Goal: Task Accomplishment & Management: Complete application form

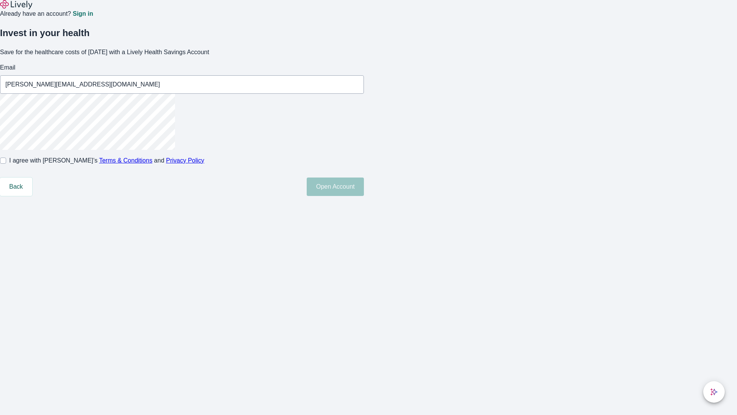
click at [6, 164] on input "I agree with Lively’s Terms & Conditions and Privacy Policy" at bounding box center [3, 160] width 6 height 6
checkbox input "true"
click at [364, 196] on button "Open Account" at bounding box center [335, 186] width 57 height 18
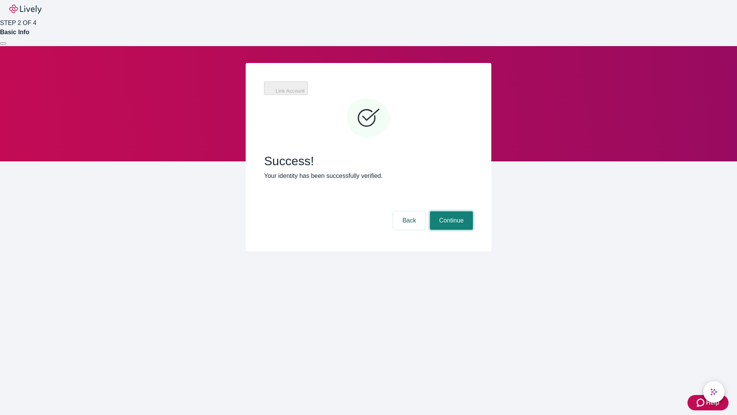
click at [450, 211] on button "Continue" at bounding box center [451, 220] width 43 height 18
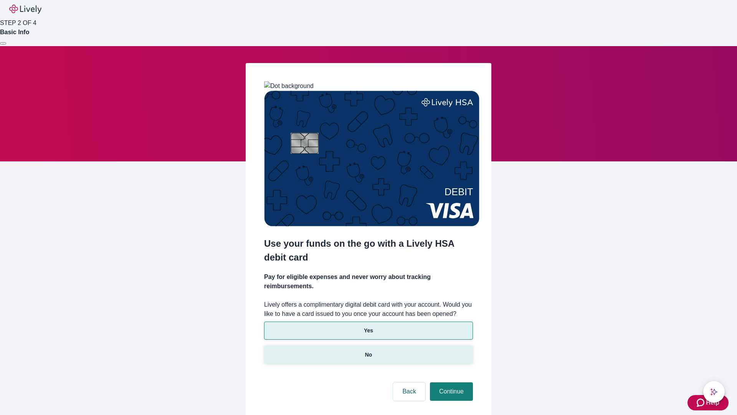
click at [368, 351] on p "No" at bounding box center [368, 355] width 7 height 8
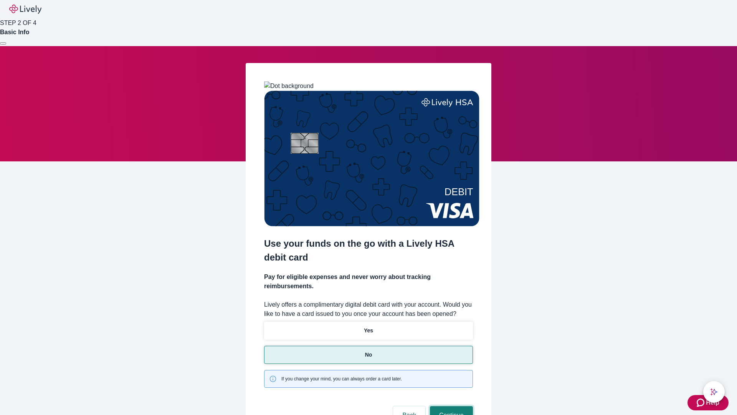
click at [450, 406] on button "Continue" at bounding box center [451, 415] width 43 height 18
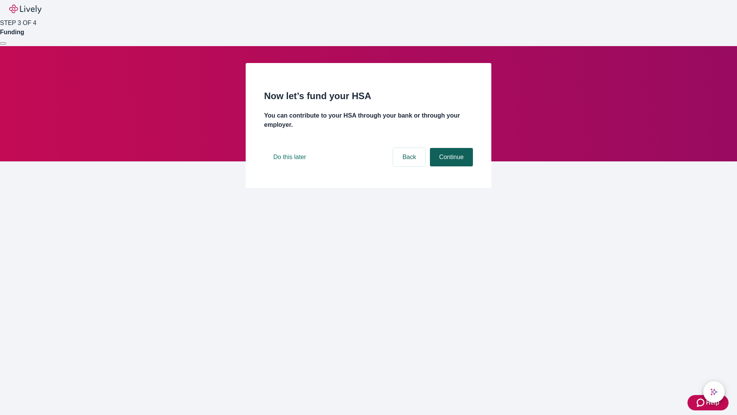
click at [450, 166] on button "Continue" at bounding box center [451, 157] width 43 height 18
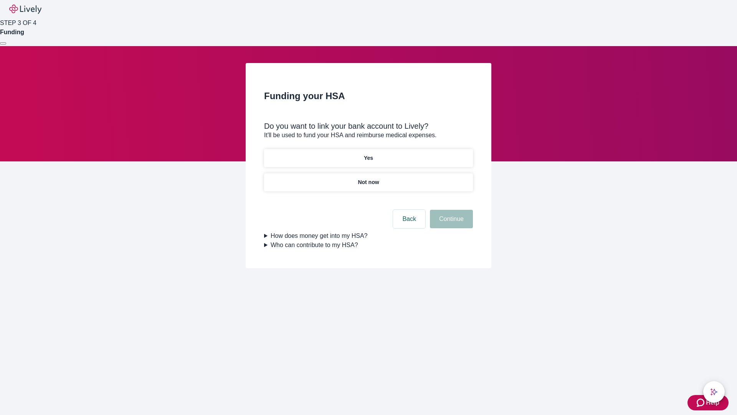
click at [368, 154] on p "Yes" at bounding box center [368, 158] width 9 height 8
click at [450, 210] on button "Continue" at bounding box center [451, 219] width 43 height 18
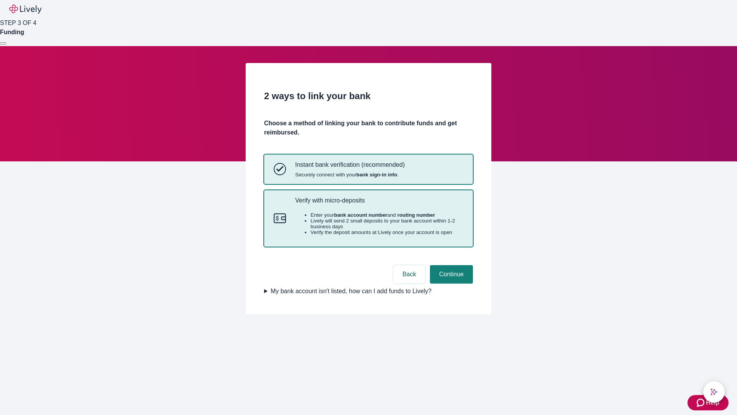
click at [379, 204] on p "Verify with micro-deposits" at bounding box center [379, 200] width 168 height 7
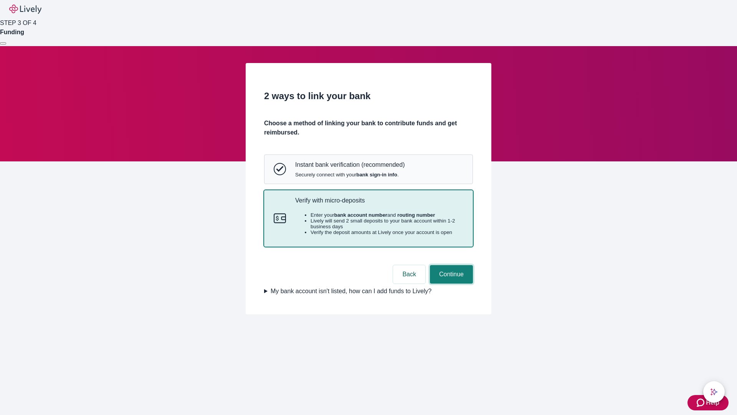
click at [450, 283] on button "Continue" at bounding box center [451, 274] width 43 height 18
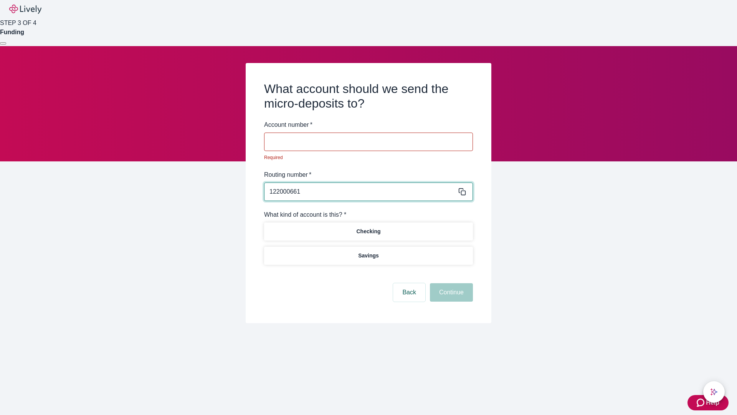
type input "122000661"
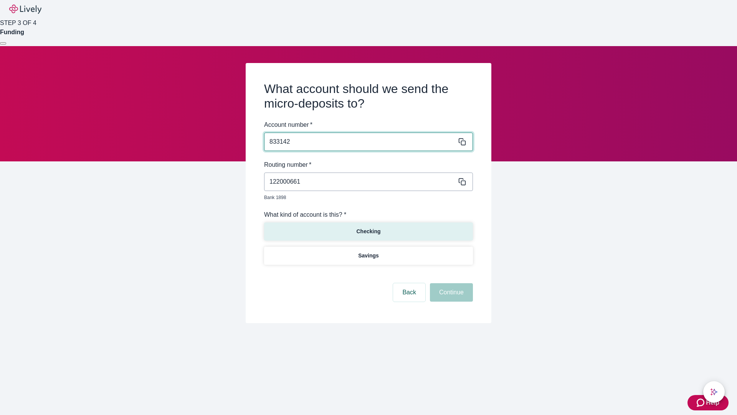
type input "833142"
click at [368, 227] on p "Checking" at bounding box center [368, 231] width 24 height 8
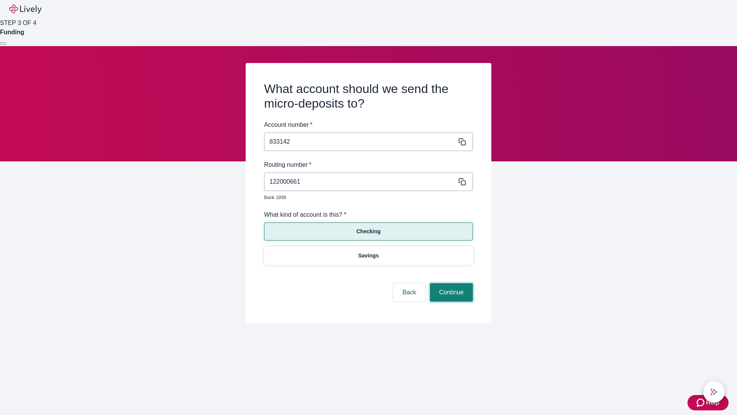
click at [450, 283] on button "Continue" at bounding box center [451, 292] width 43 height 18
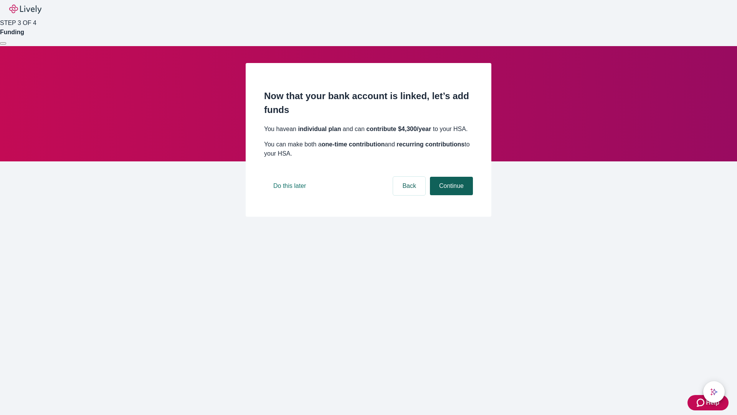
click at [450, 195] on button "Continue" at bounding box center [451, 186] width 43 height 18
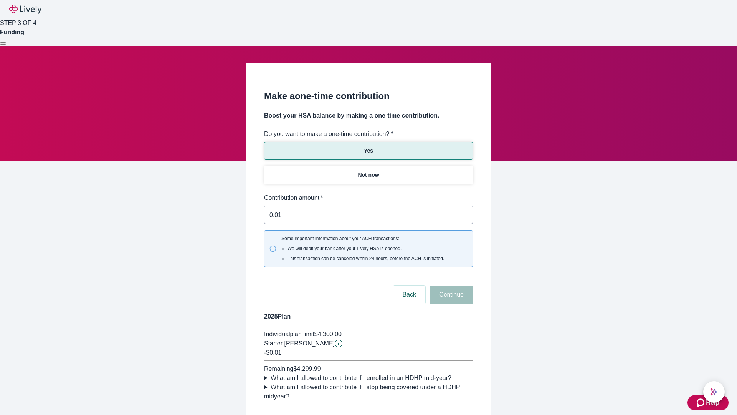
type input "0.01"
click at [450, 285] on button "Continue" at bounding box center [451, 294] width 43 height 18
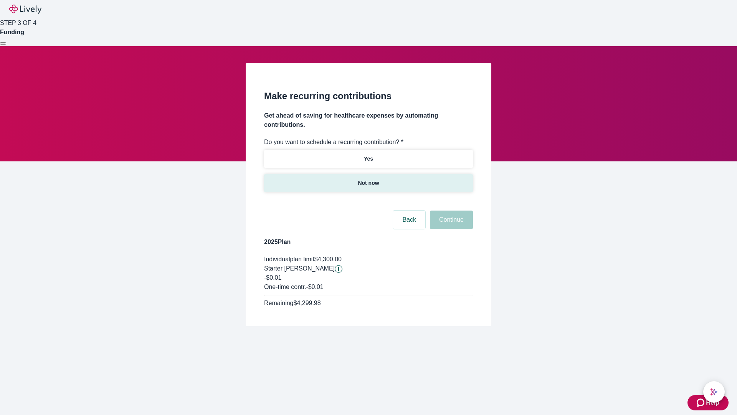
click at [368, 179] on p "Not now" at bounding box center [368, 183] width 21 height 8
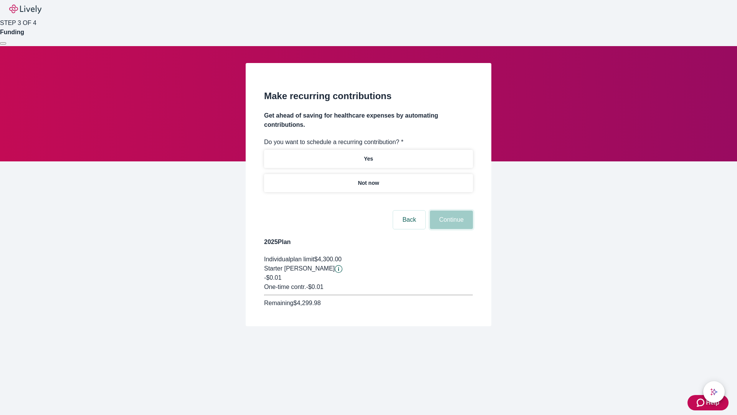
click at [450, 210] on button "Continue" at bounding box center [451, 219] width 43 height 18
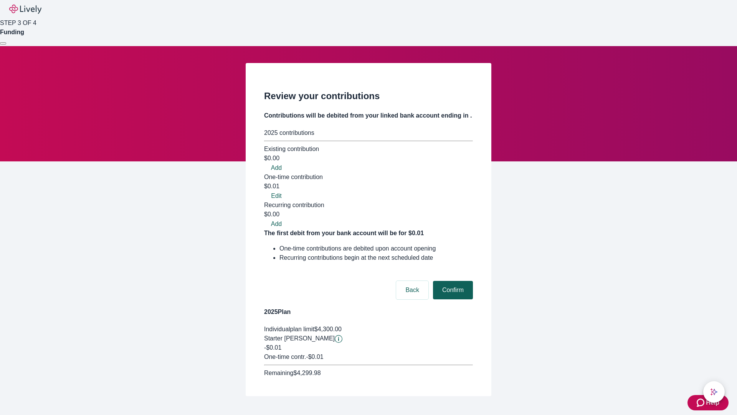
click at [452, 281] on button "Confirm" at bounding box center [453, 290] width 40 height 18
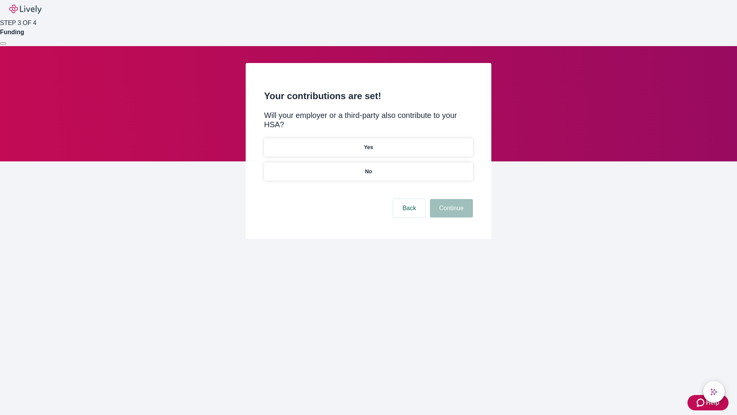
click at [368, 167] on p "No" at bounding box center [368, 171] width 7 height 8
click at [450, 199] on button "Continue" at bounding box center [451, 208] width 43 height 18
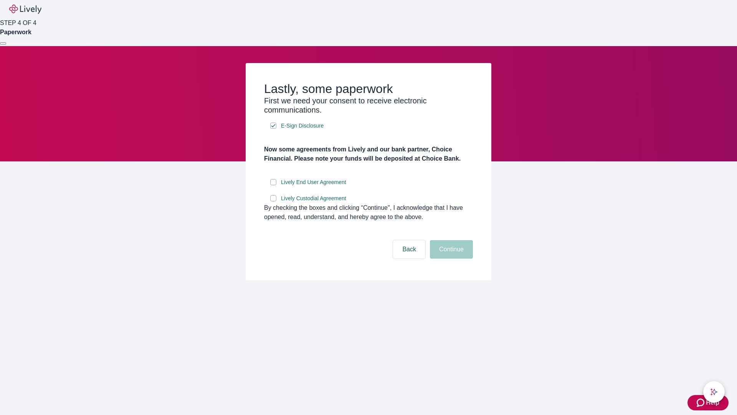
click at [273, 185] on input "Lively End User Agreement" at bounding box center [273, 182] width 6 height 6
checkbox input "true"
click at [273, 201] on input "Lively Custodial Agreement" at bounding box center [273, 198] width 6 height 6
checkbox input "true"
click at [450, 258] on button "Continue" at bounding box center [451, 249] width 43 height 18
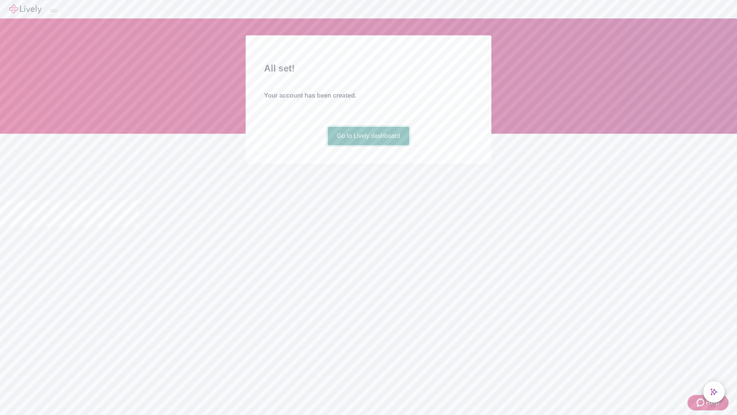
click at [368, 145] on link "Go to Lively dashboard" at bounding box center [369, 136] width 82 height 18
